Goal: Task Accomplishment & Management: Use online tool/utility

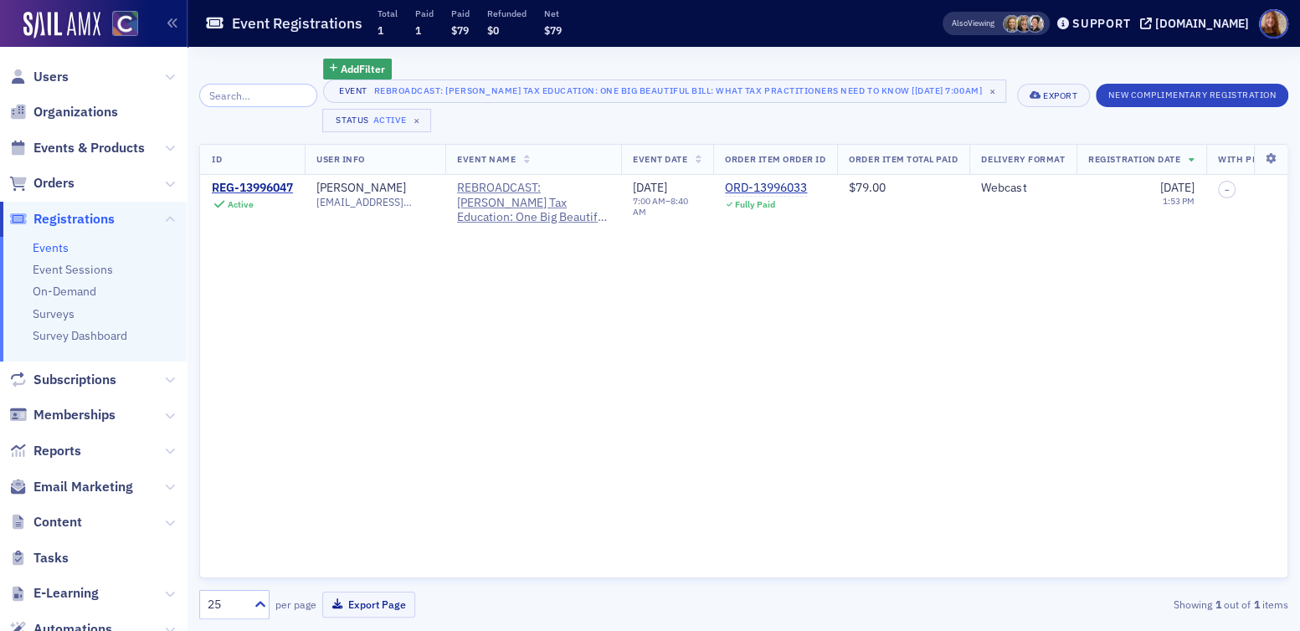
click at [439, 440] on div "ID User Info Event Name Event Date Order Item Order ID Order Item Total Paid De…" at bounding box center [743, 361] width 1089 height 435
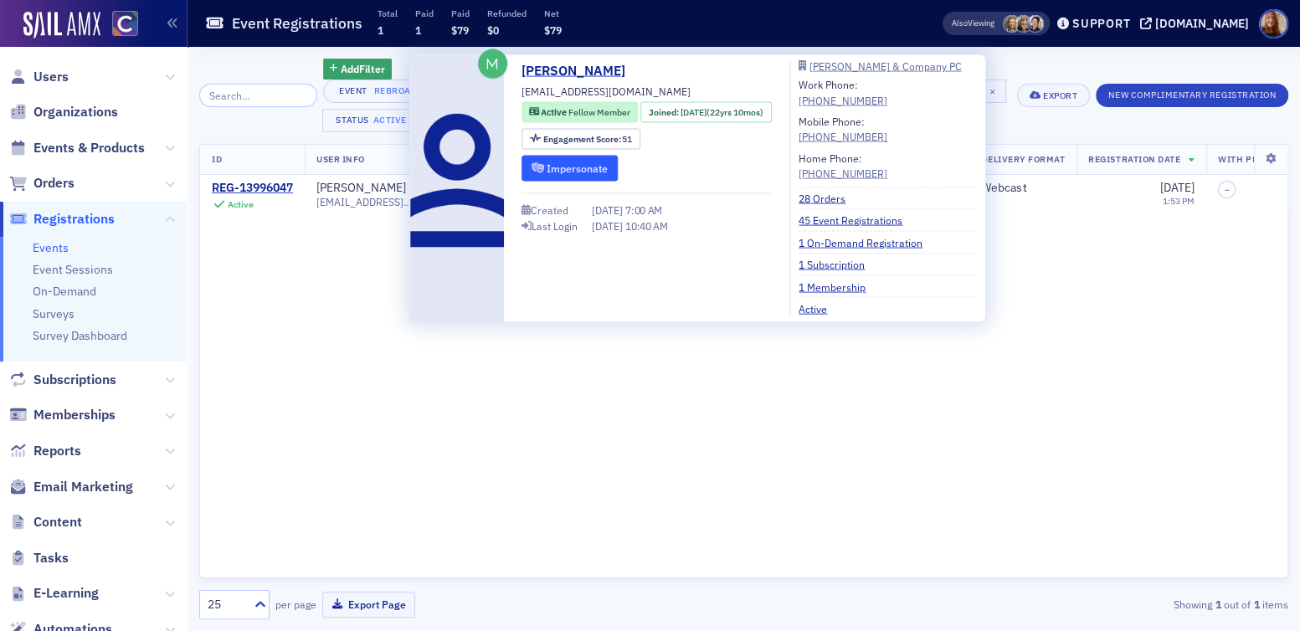
click at [596, 175] on button "Impersonate" at bounding box center [570, 168] width 96 height 26
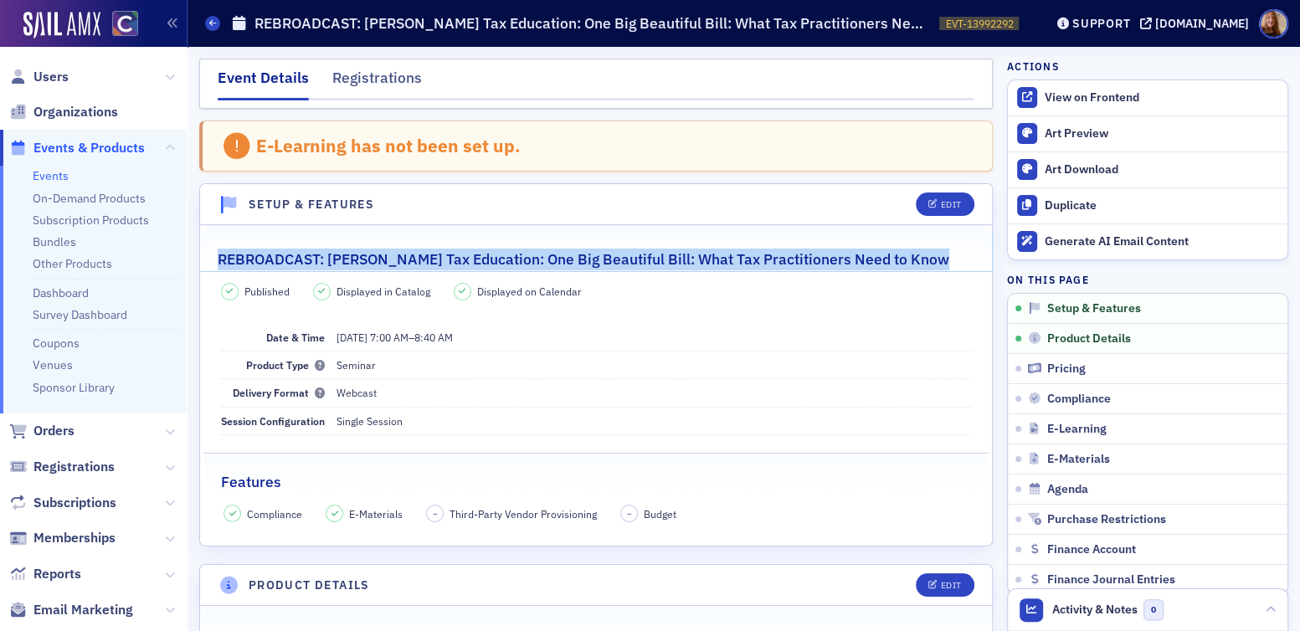
scroll to position [3, 0]
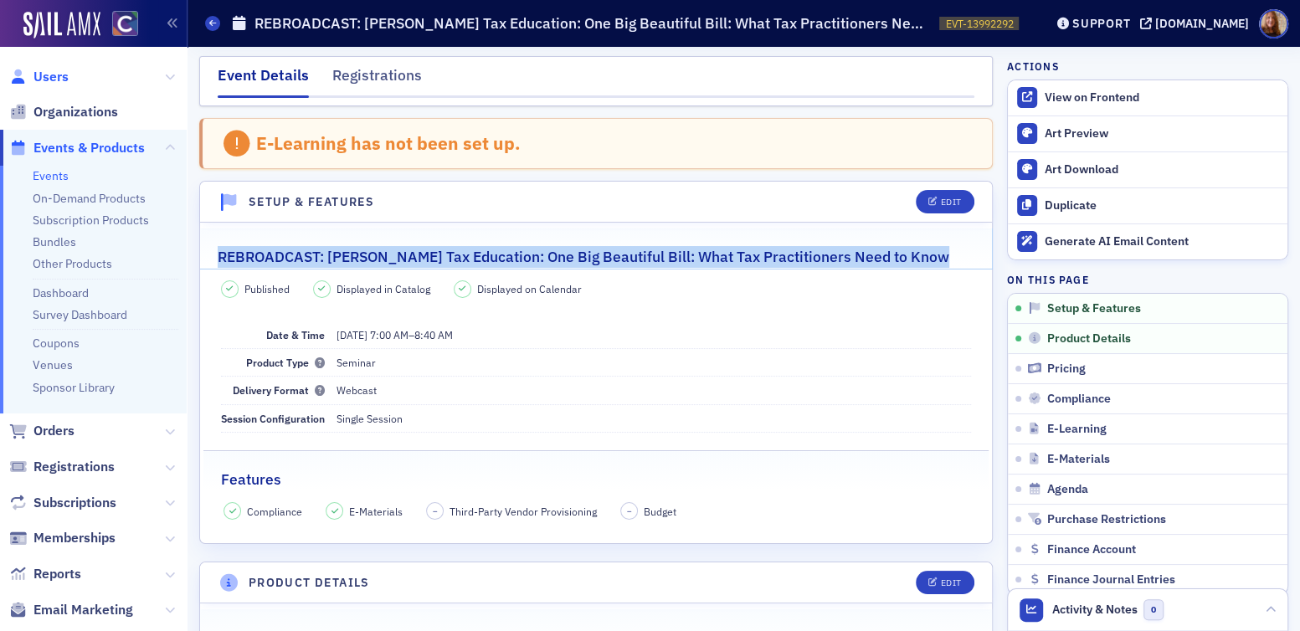
click at [55, 76] on span "Users" at bounding box center [50, 77] width 35 height 18
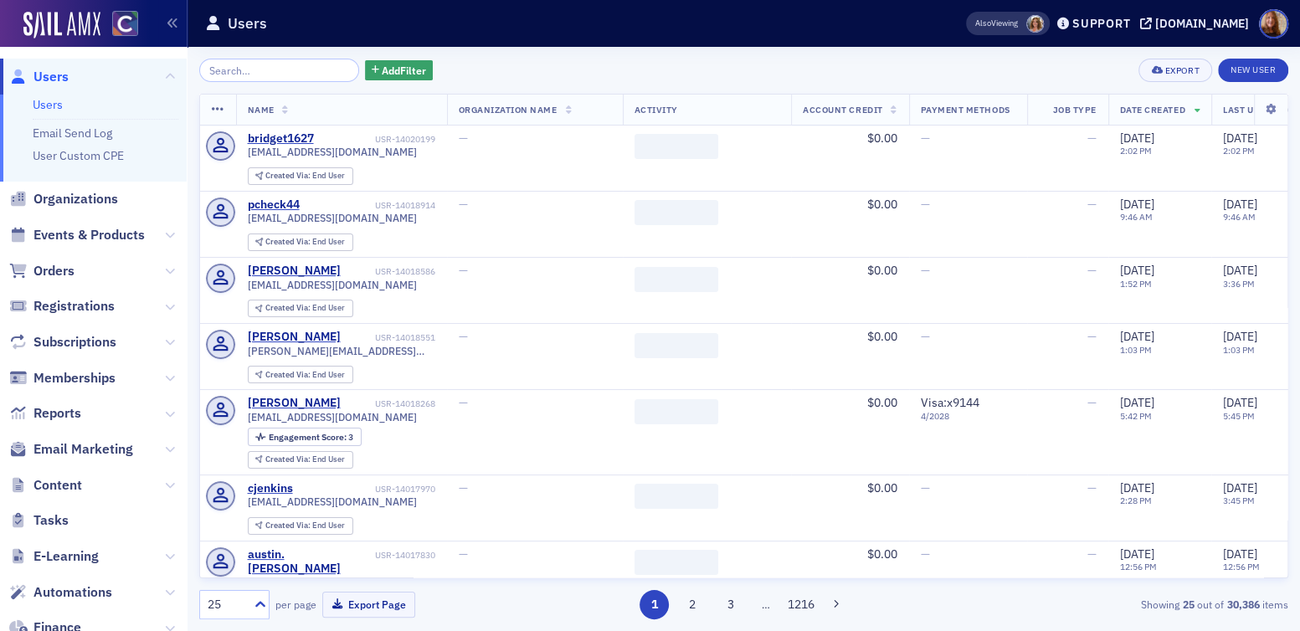
click at [270, 75] on input "search" at bounding box center [279, 70] width 160 height 23
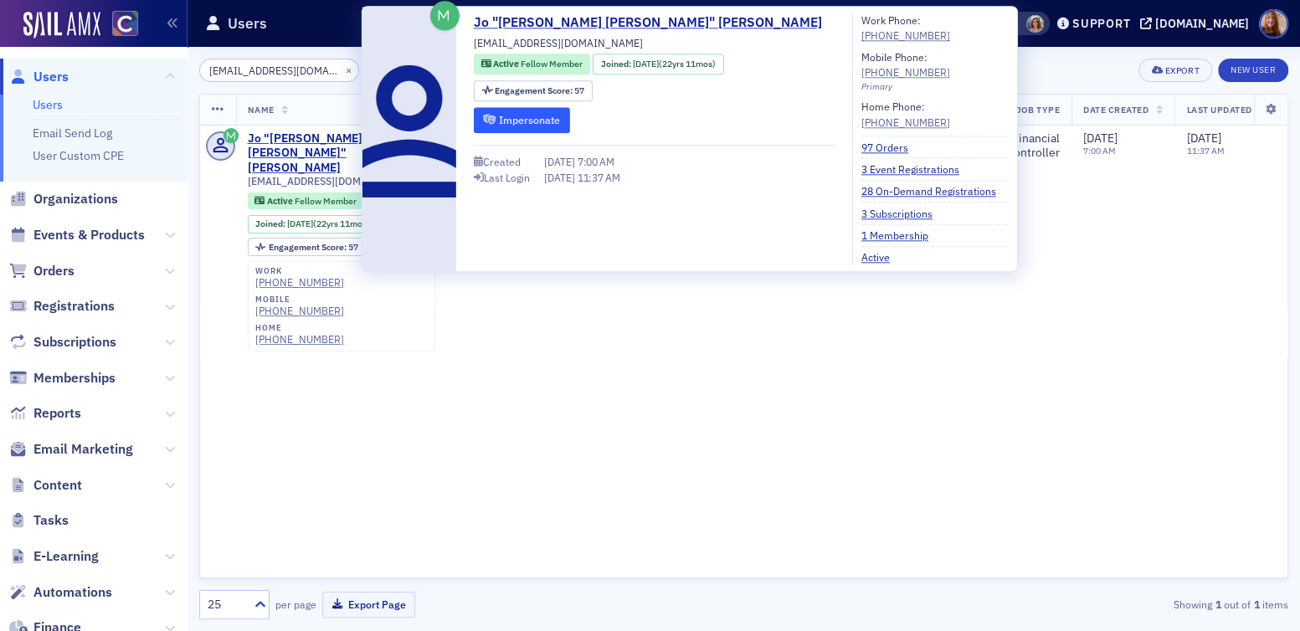
type input "myron3colo@msn.com"
click at [555, 128] on button "Impersonate" at bounding box center [522, 120] width 96 height 26
